Goal: Navigation & Orientation: Find specific page/section

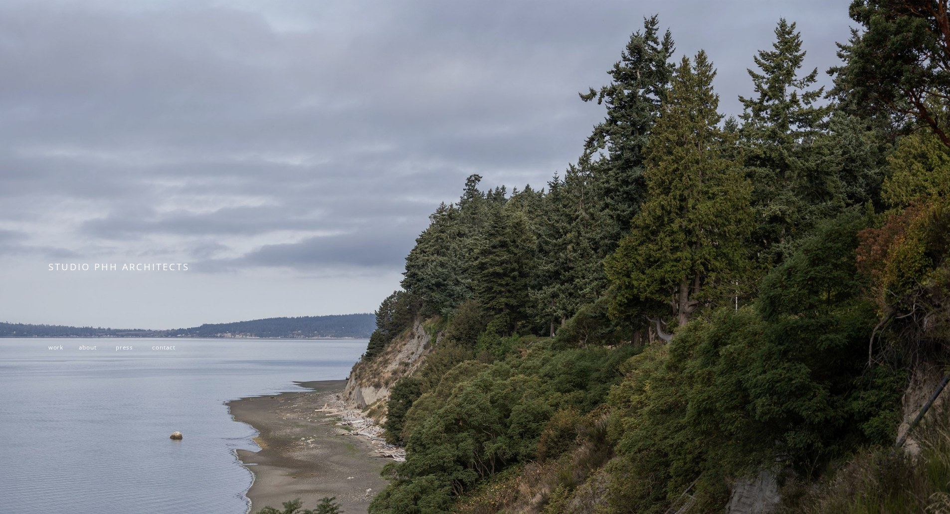
click at [58, 350] on span "work" at bounding box center [55, 347] width 15 height 8
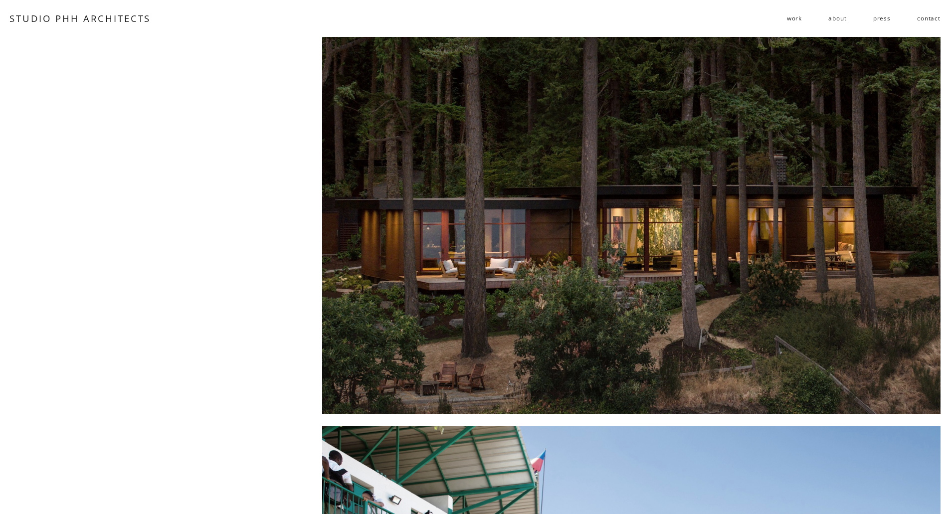
click at [0, 0] on span "follies" at bounding box center [0, 0] width 0 height 0
